Goal: Complete application form

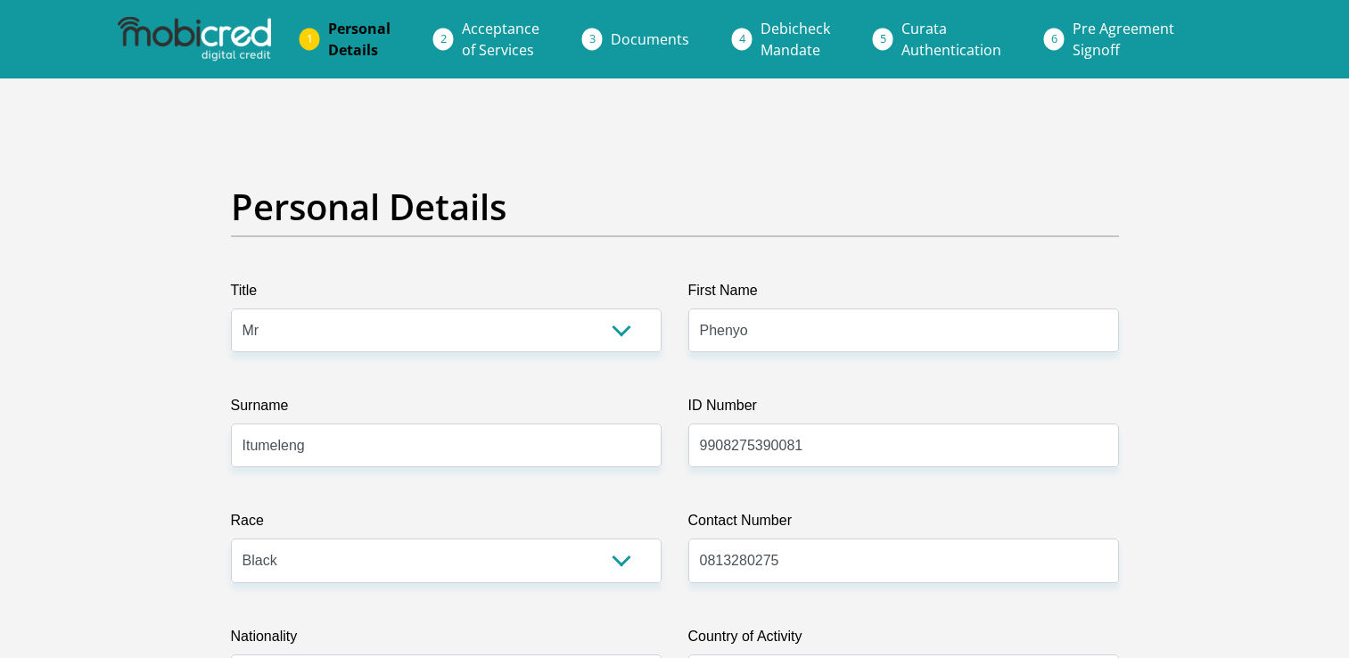
select select "Mr"
select select "1"
select select "ZAF"
select select "tsn"
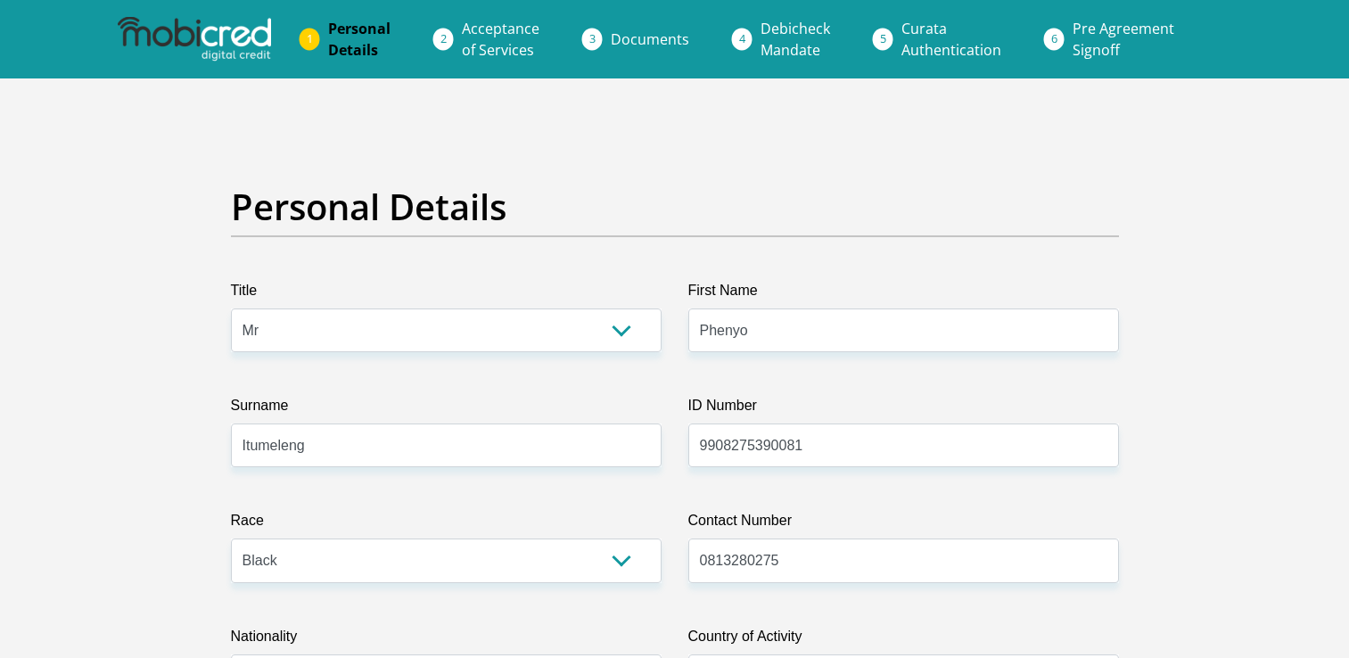
select select "2"
select select "Gauteng"
select select "0"
select select "parents"
select select "28"
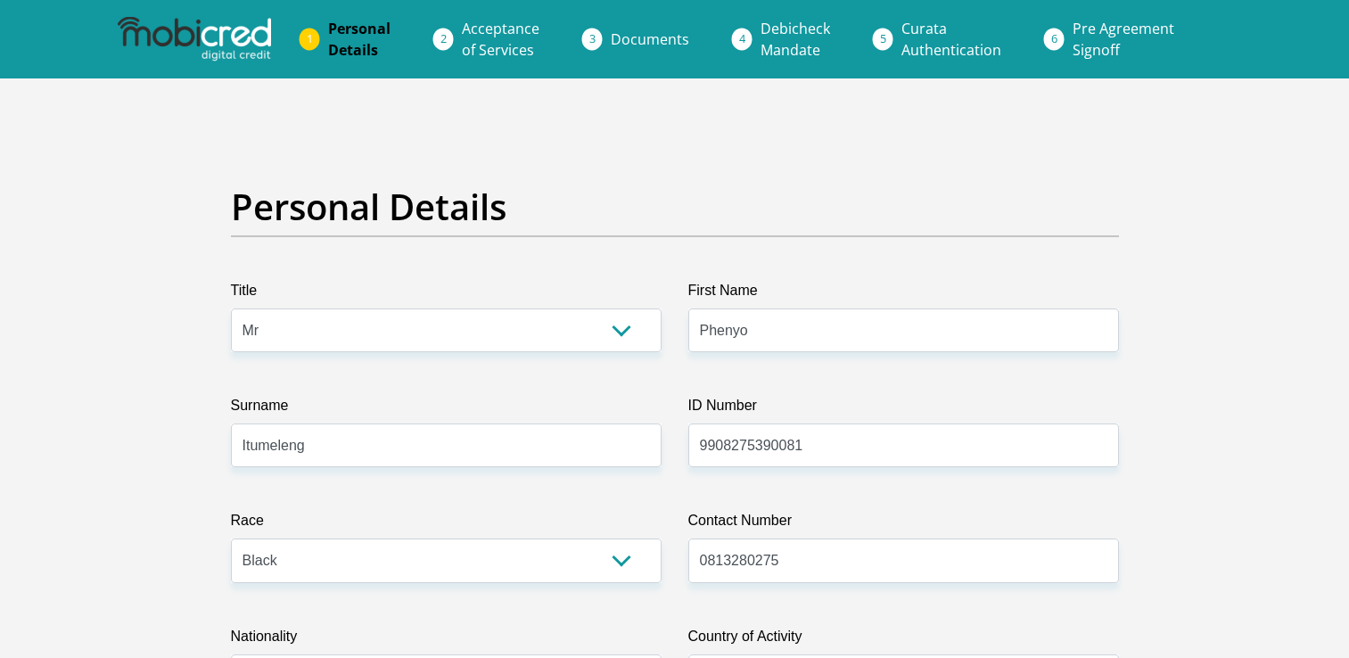
select select "Service Industry"
select select "6"
select select "1"
select select "CUR"
select select "3"
